Goal: Check status

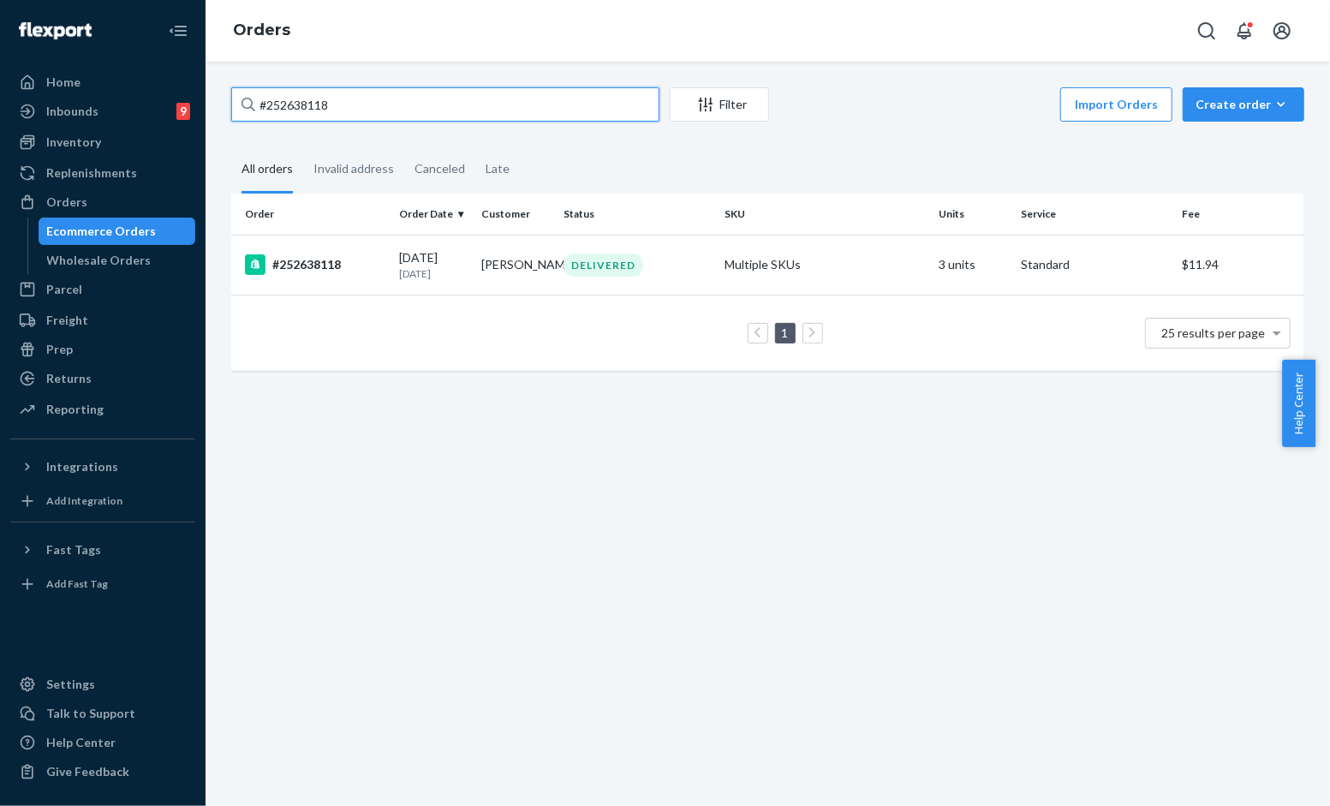
click at [320, 94] on input "#252638118" at bounding box center [445, 104] width 428 height 34
paste input "B1NH2JEFLE"
type input "#B1NH2JEFLE"
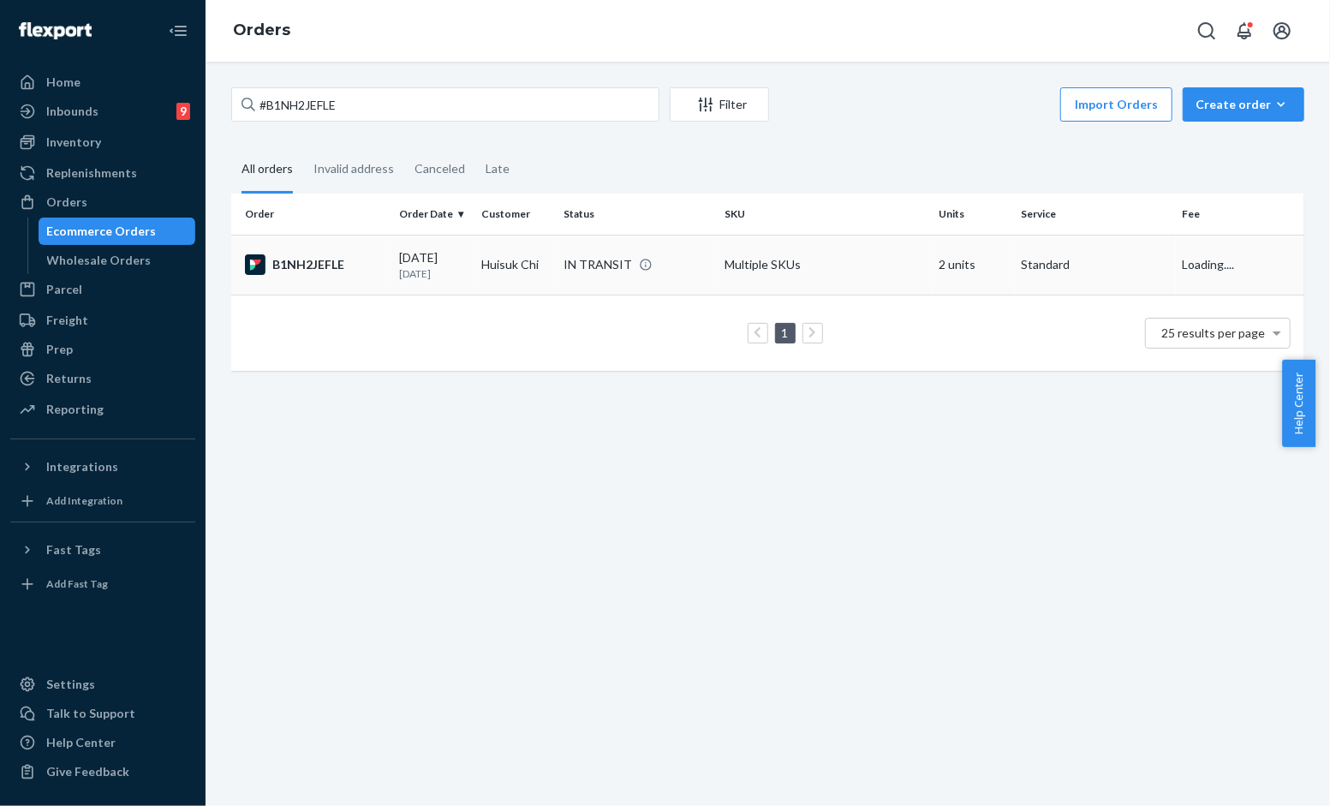
click at [509, 259] on td "Huisuk Chi" at bounding box center [515, 265] width 82 height 60
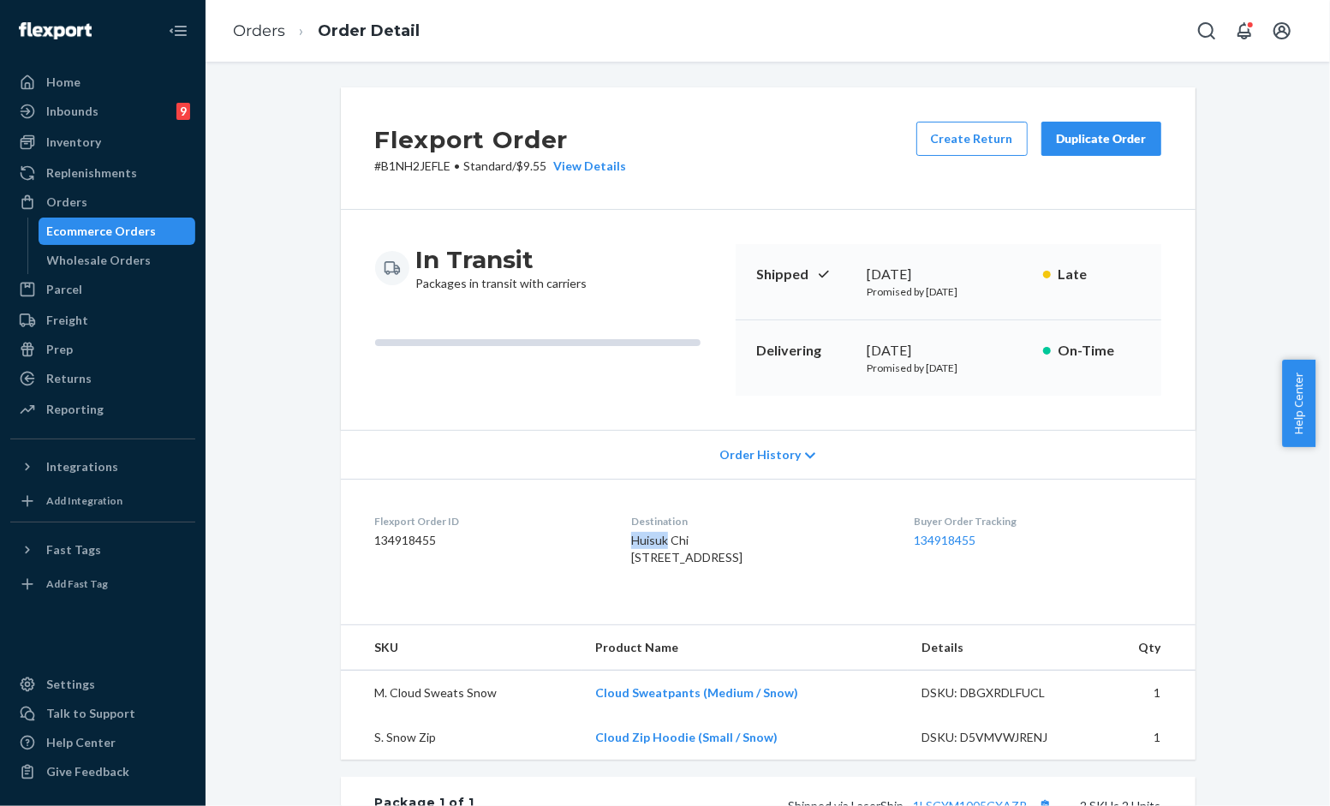
drag, startPoint x: 601, startPoint y: 535, endPoint x: 648, endPoint y: 540, distance: 47.4
click at [648, 540] on dl "Flexport Order ID 134918455 Destination Huisuk Chi [STREET_ADDRESS] US Buyer Or…" at bounding box center [768, 543] width 855 height 128
copy span "Huisuk"
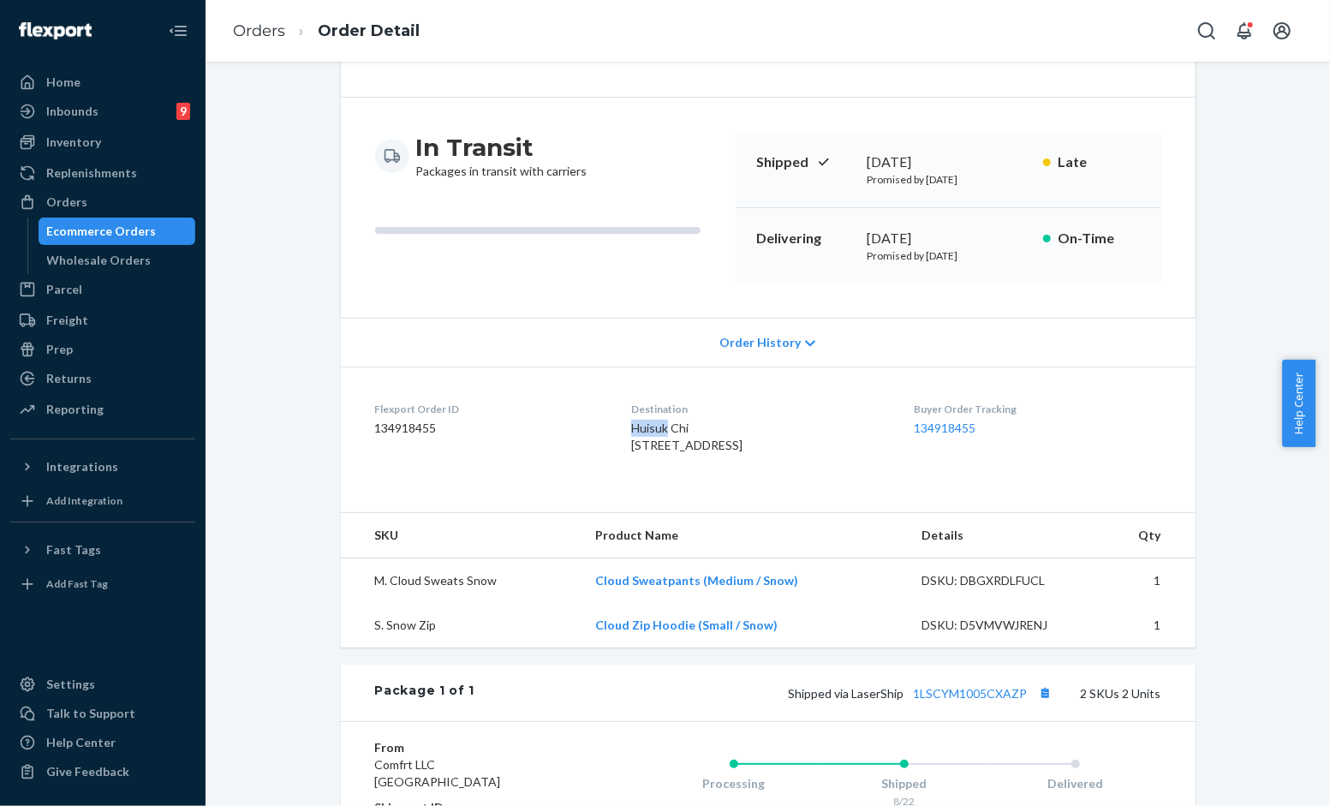
scroll to position [285, 0]
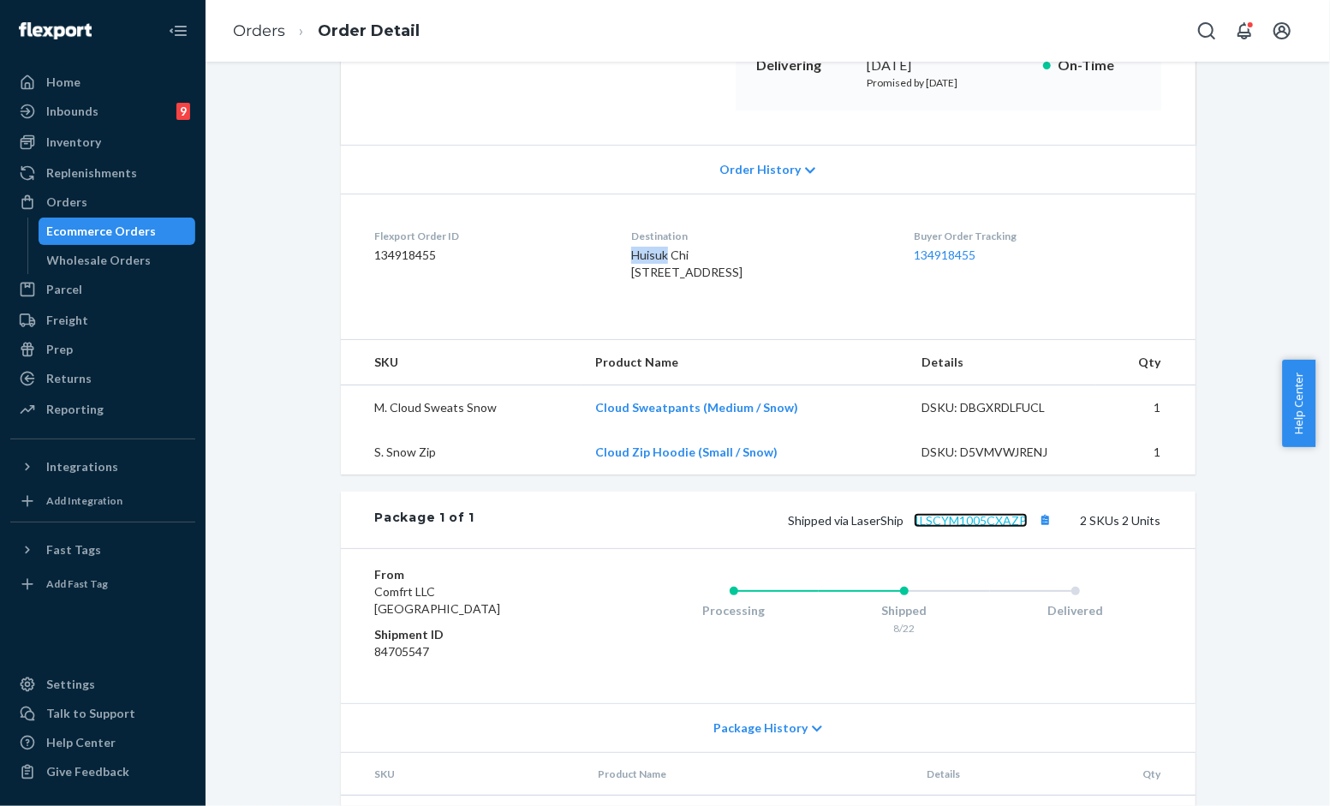
click at [955, 528] on link "1LSCYM1005CXAZP" at bounding box center [971, 520] width 114 height 15
click at [270, 39] on link "Orders" at bounding box center [259, 30] width 52 height 19
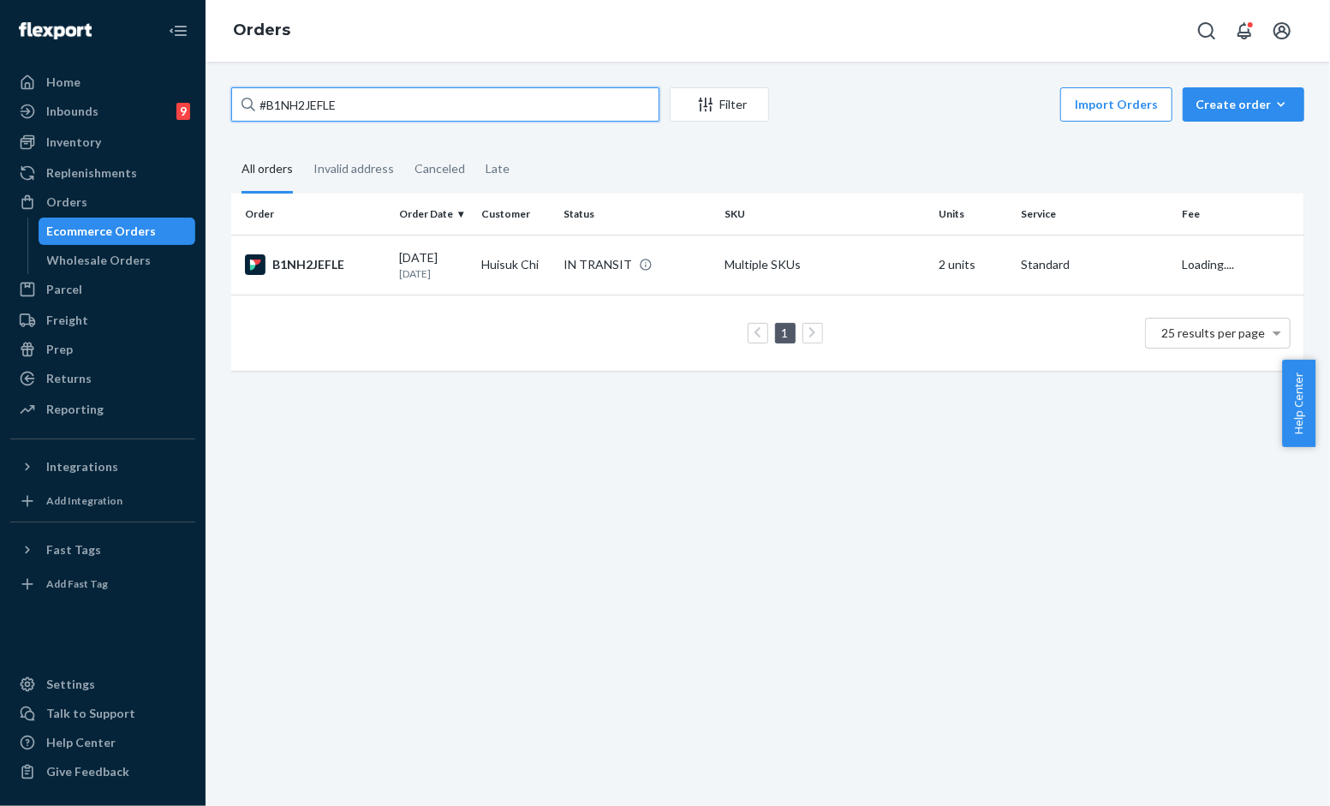
click at [514, 88] on input "#B1NH2JEFLE" at bounding box center [445, 104] width 428 height 34
paste input "SJSTQLSTLX"
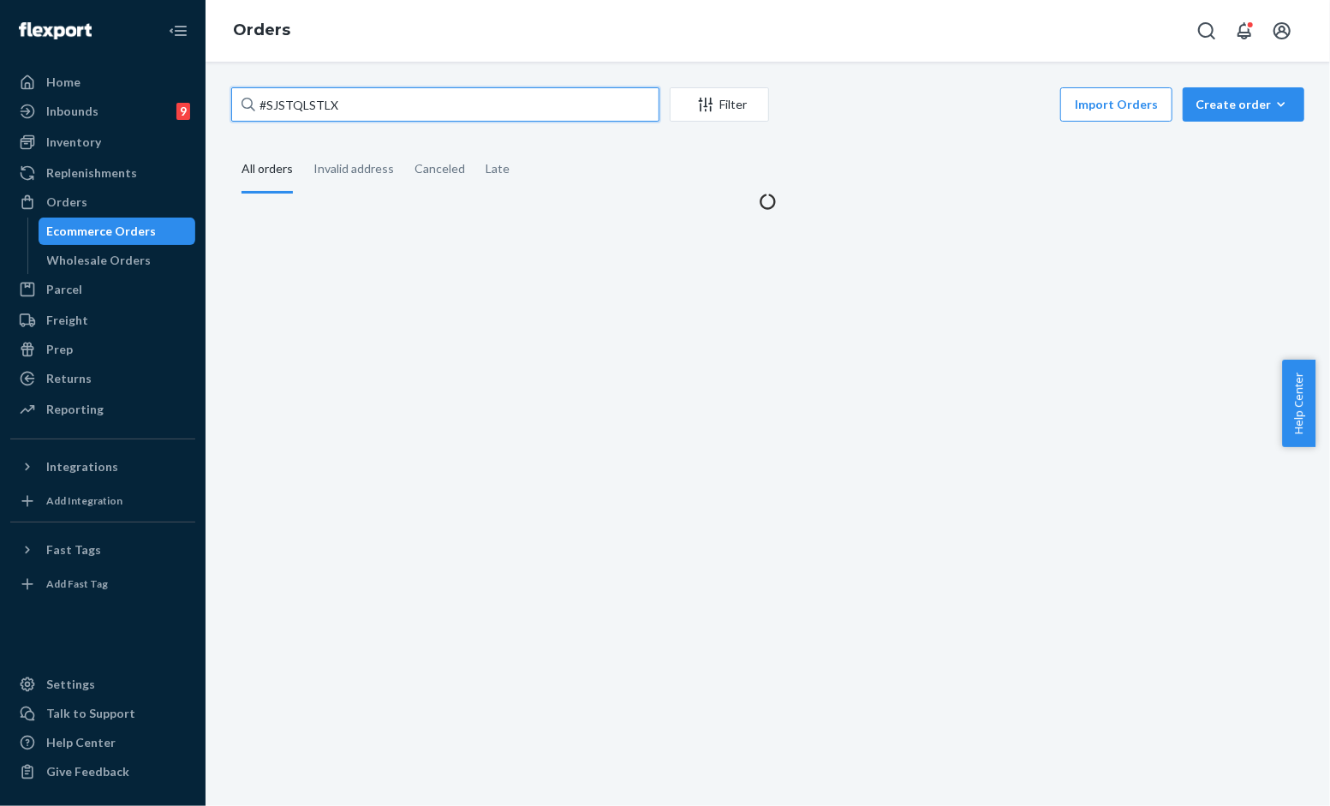
type input "#SJSTQLSTLX"
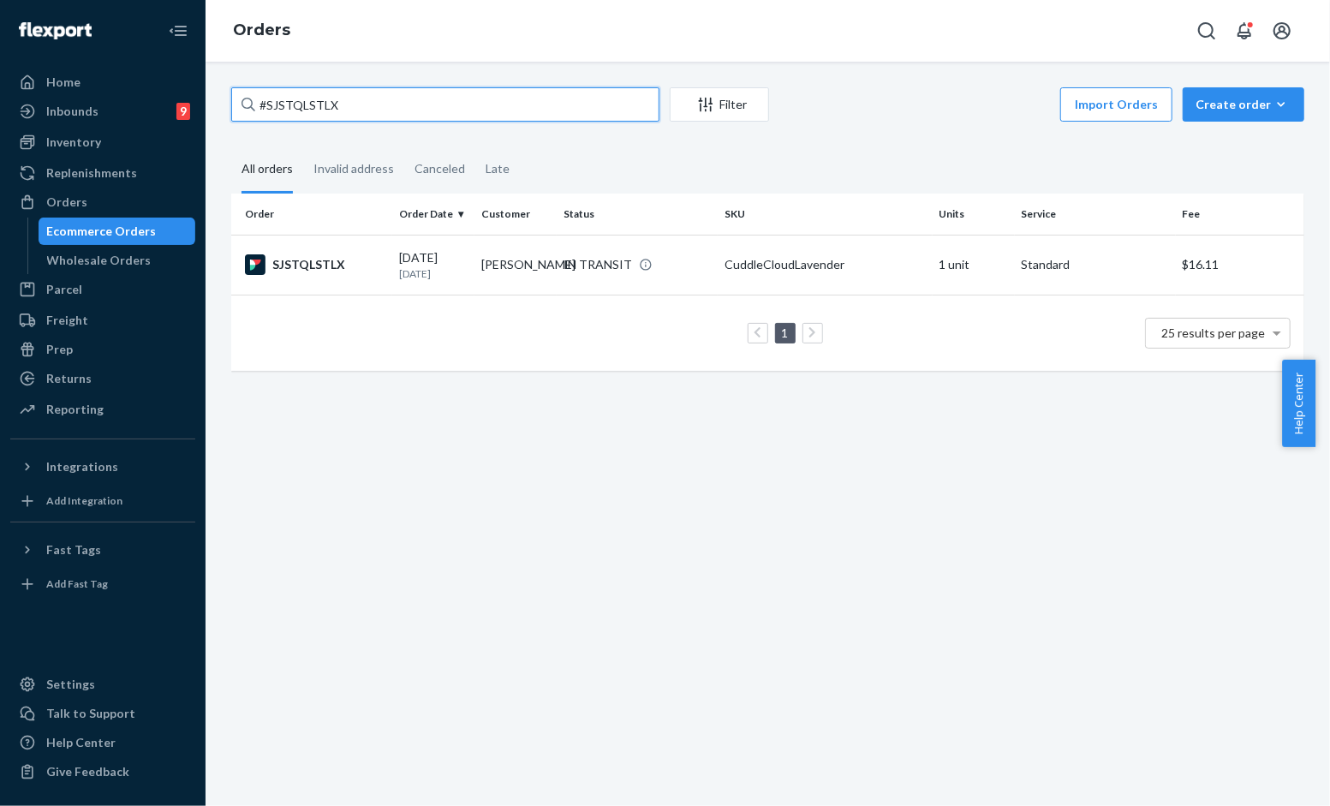
click at [388, 101] on input "#SJSTQLSTLX" at bounding box center [445, 104] width 428 height 34
click at [510, 245] on td "[PERSON_NAME]" at bounding box center [515, 265] width 82 height 60
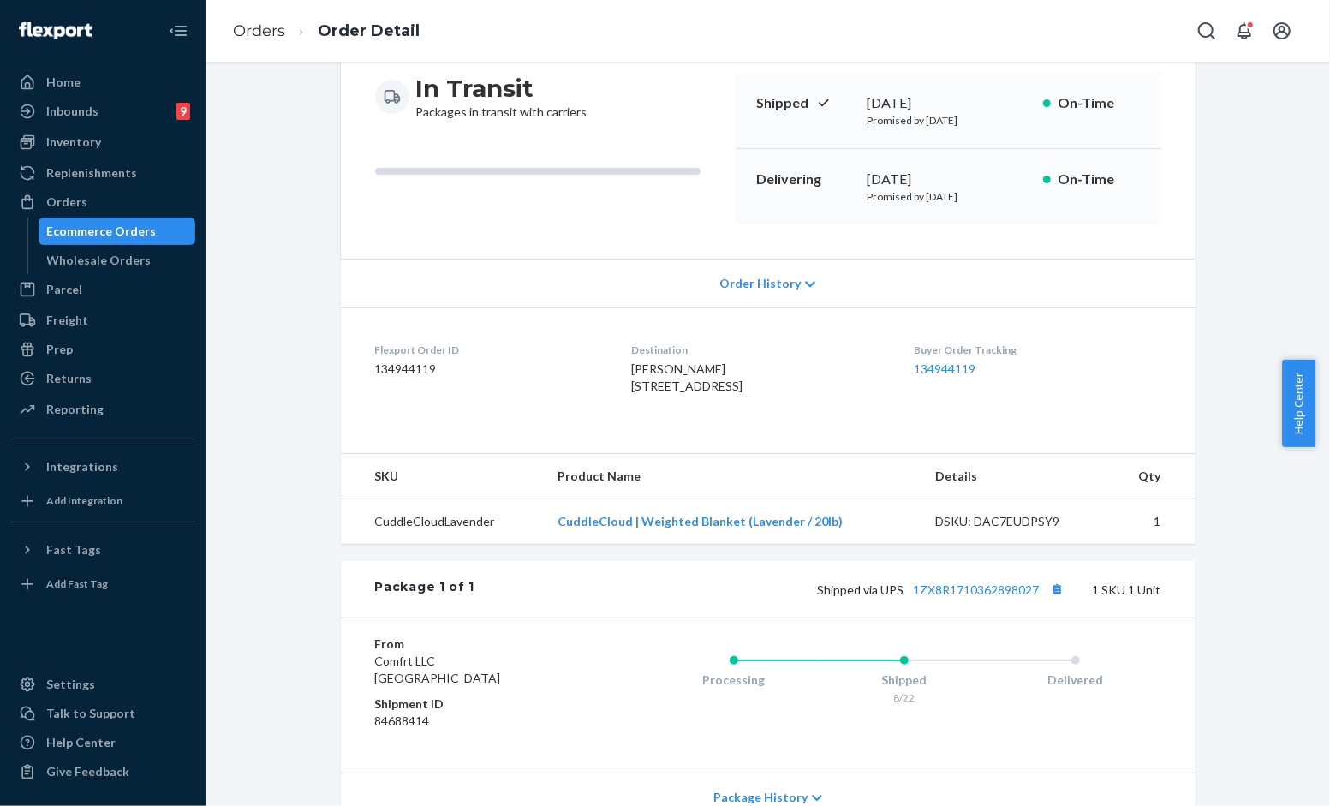
scroll to position [285, 0]
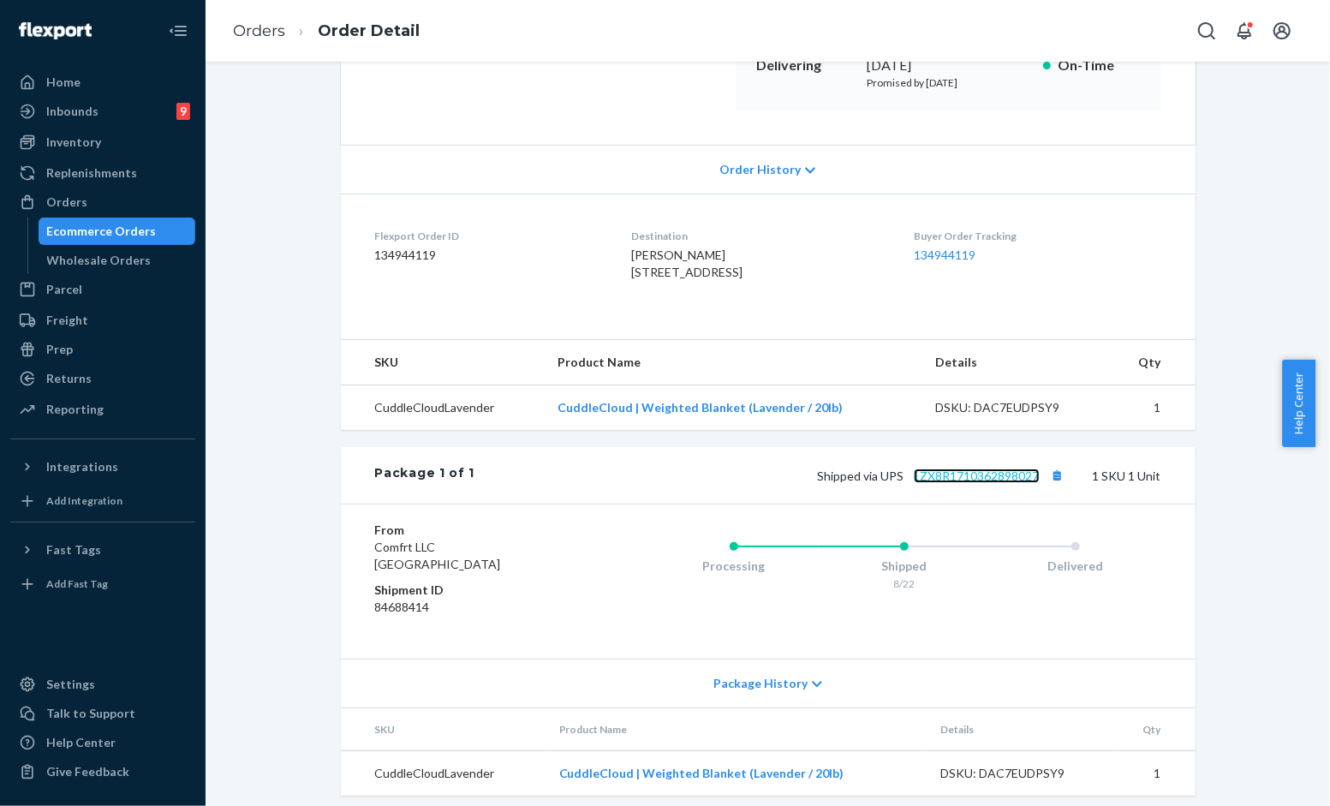
click at [963, 483] on link "1ZX8R1710362898027" at bounding box center [977, 475] width 126 height 15
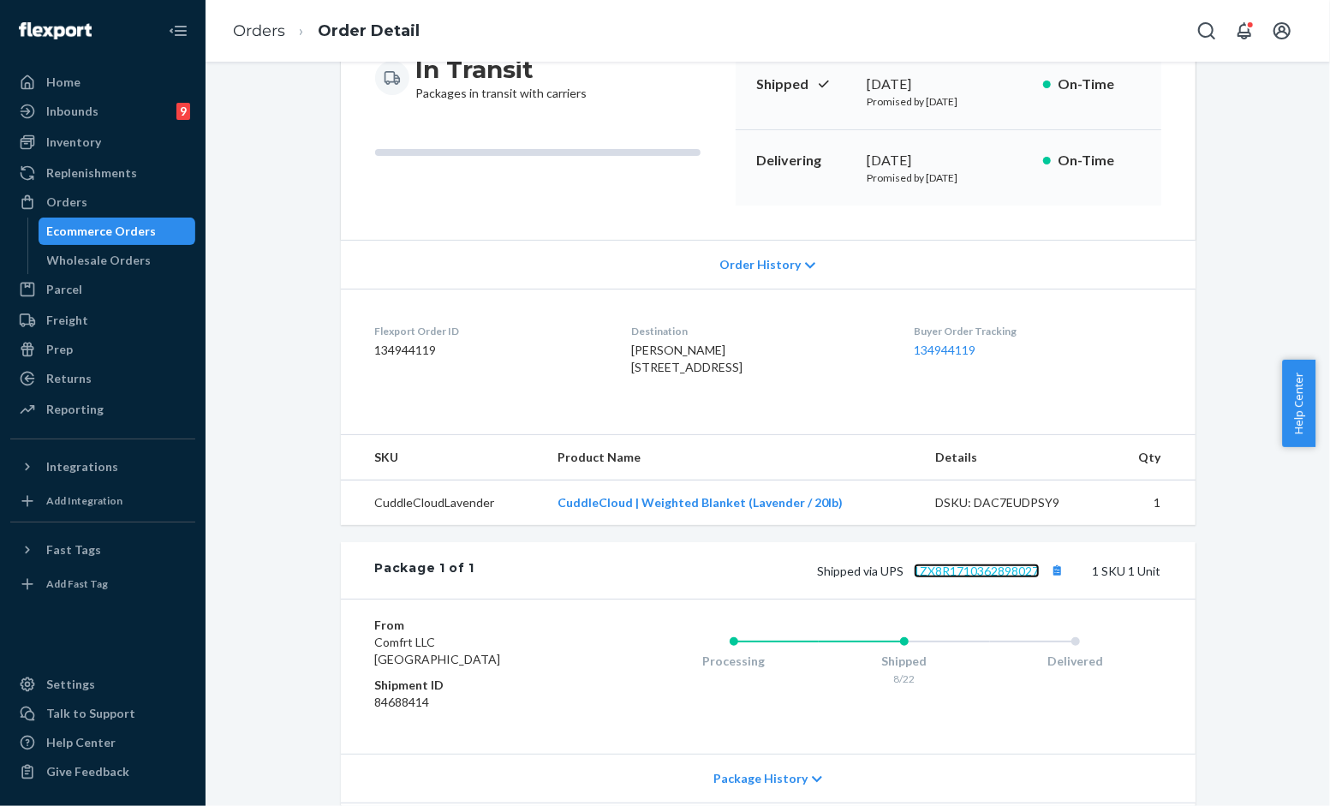
scroll to position [0, 0]
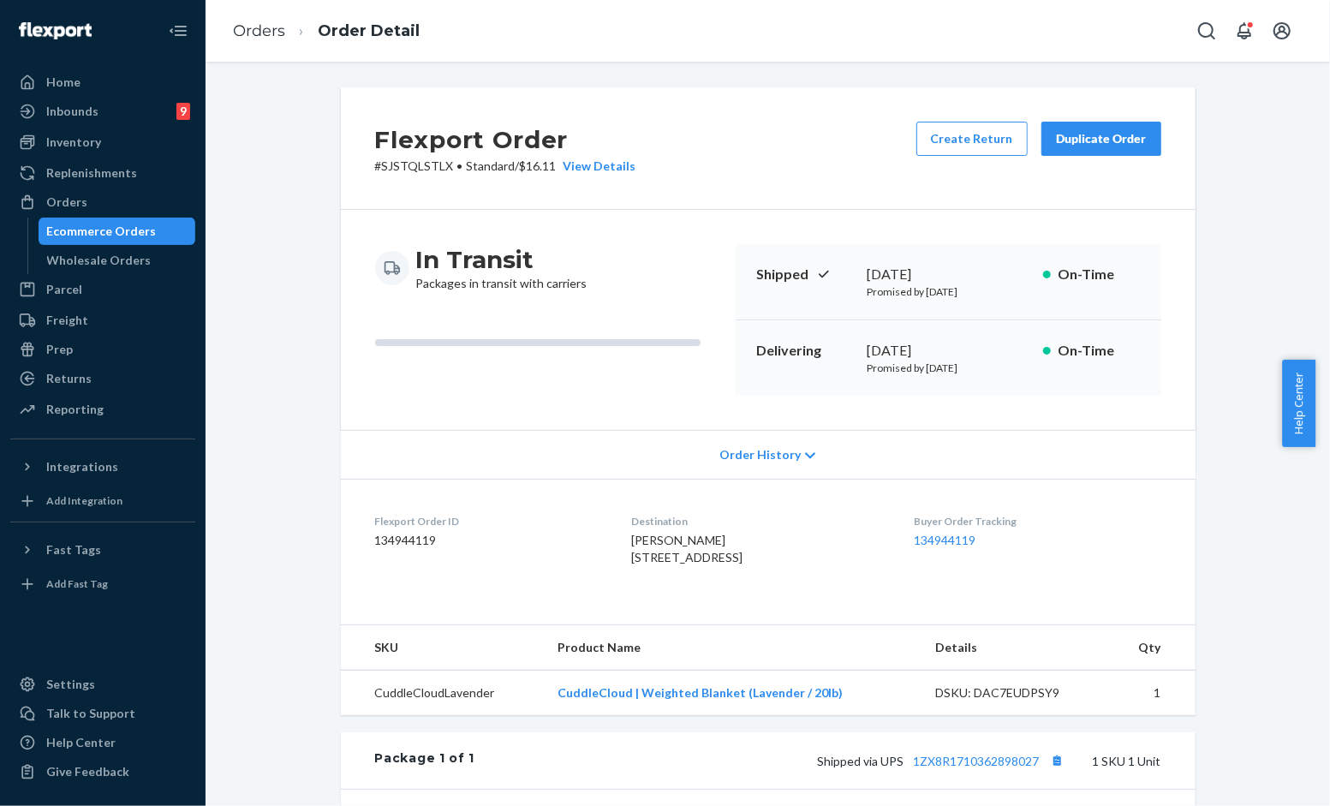
click at [287, 124] on div "Flexport Order # SJSTQLSTLX • Standard / $16.11 View Details Create Return Dupl…" at bounding box center [767, 594] width 1099 height 1014
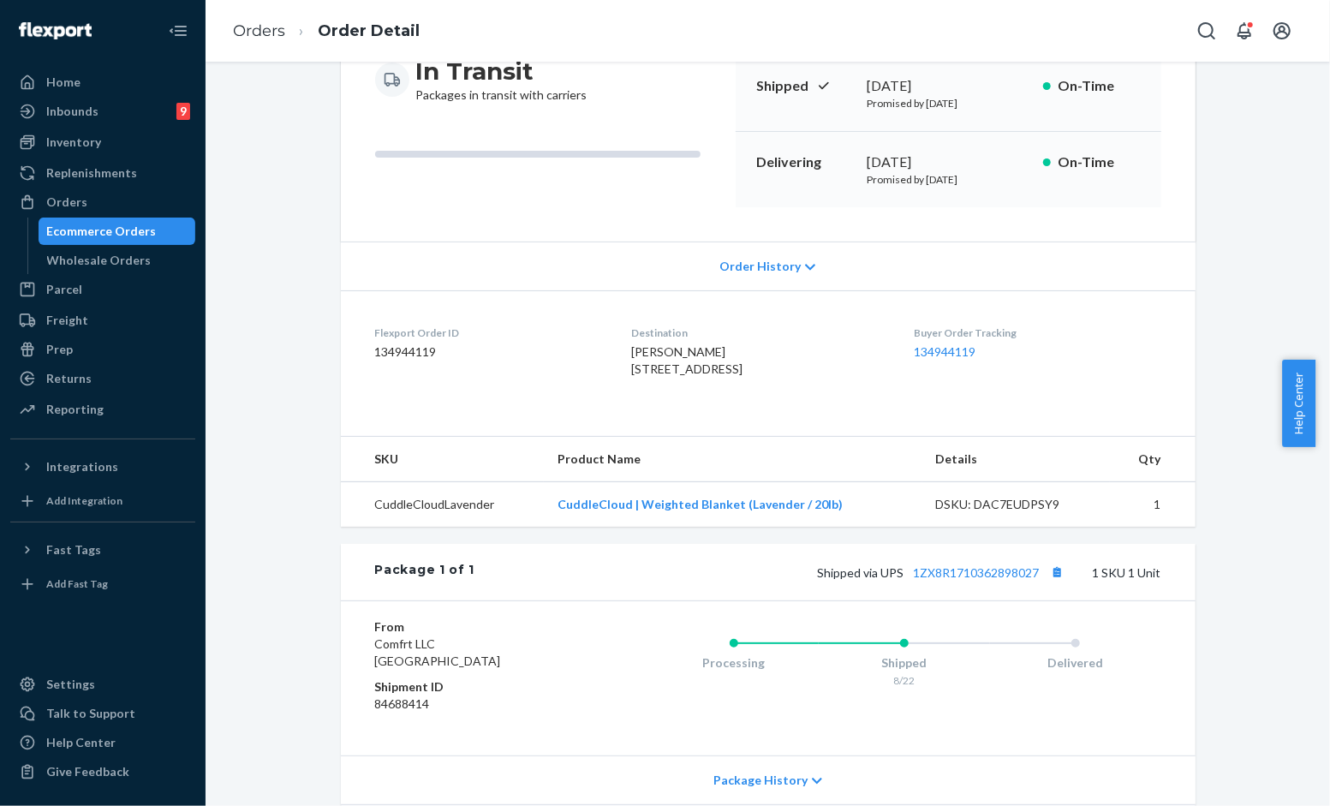
scroll to position [190, 0]
